Goal: Task Accomplishment & Management: Complete application form

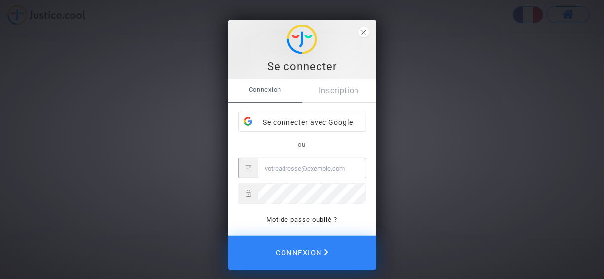
type input "[EMAIL_ADDRESS][DOMAIN_NAME]"
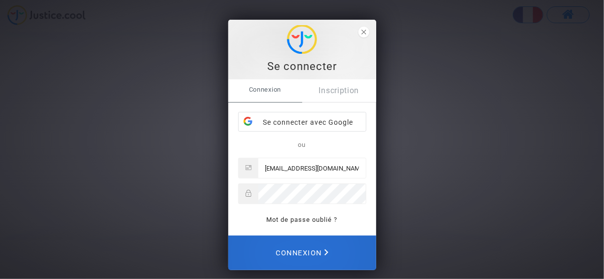
click at [317, 260] on span "Connexion" at bounding box center [302, 253] width 53 height 22
